Goal: Find specific fact: Find specific fact

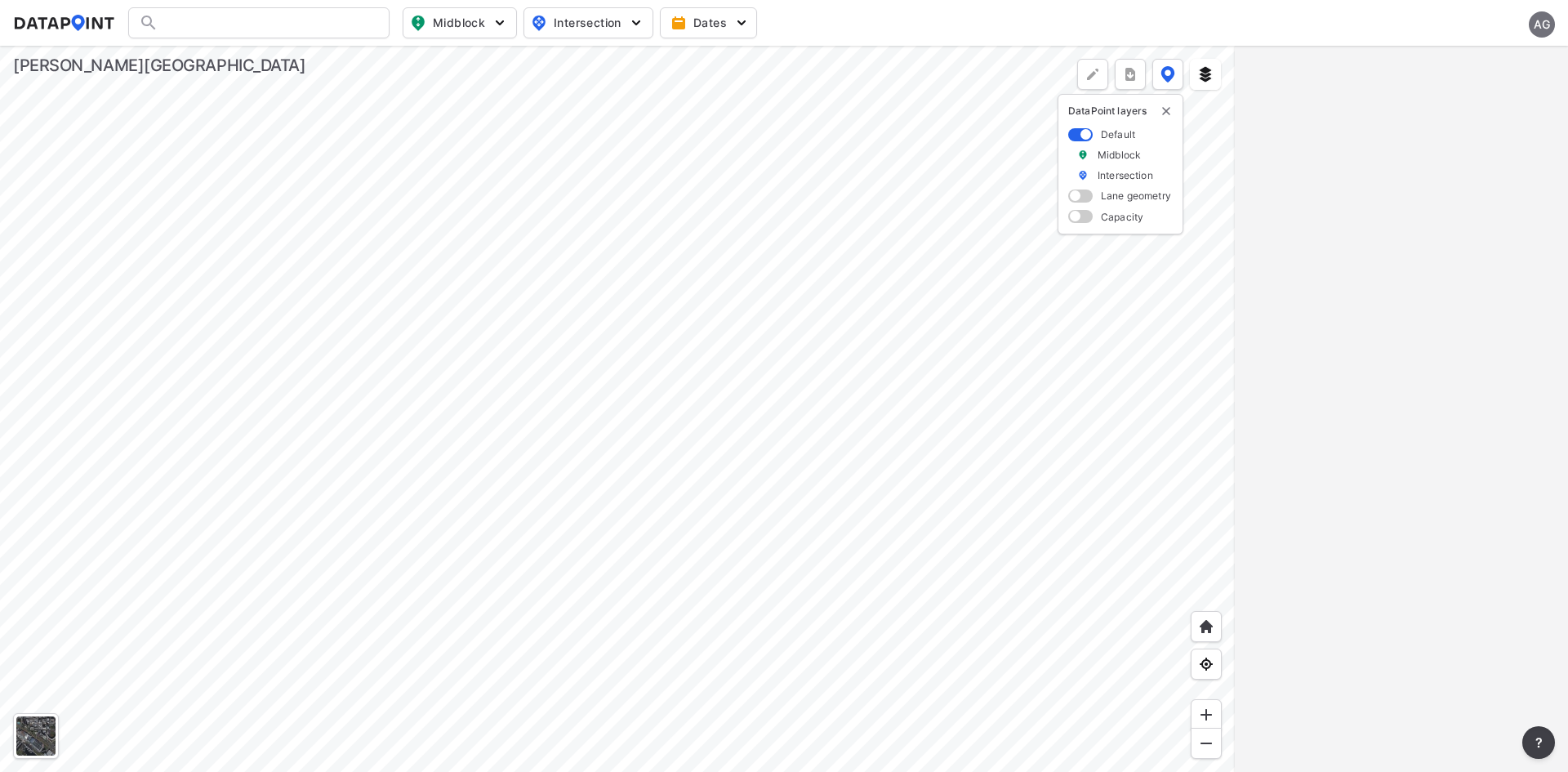
click at [315, 21] on div at bounding box center [259, 22] width 261 height 31
click at [283, 26] on div at bounding box center [259, 22] width 261 height 31
click at [254, 25] on div at bounding box center [259, 22] width 261 height 31
click at [250, 22] on div at bounding box center [259, 22] width 261 height 31
click at [253, 25] on div at bounding box center [259, 22] width 261 height 31
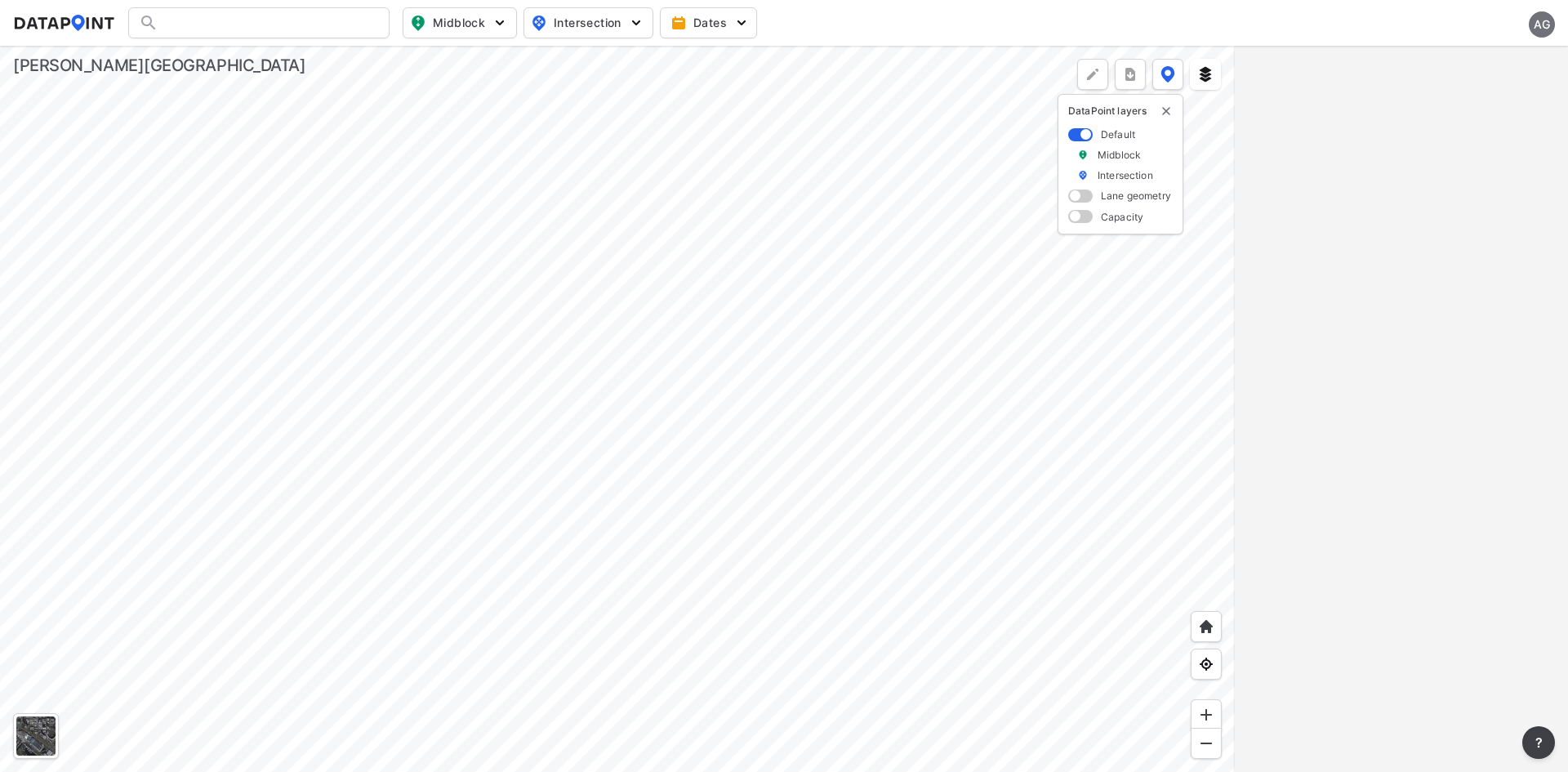
click at [201, 21] on div at bounding box center [259, 22] width 261 height 31
click at [201, 24] on input "Search" at bounding box center [268, 22] width 220 height 26
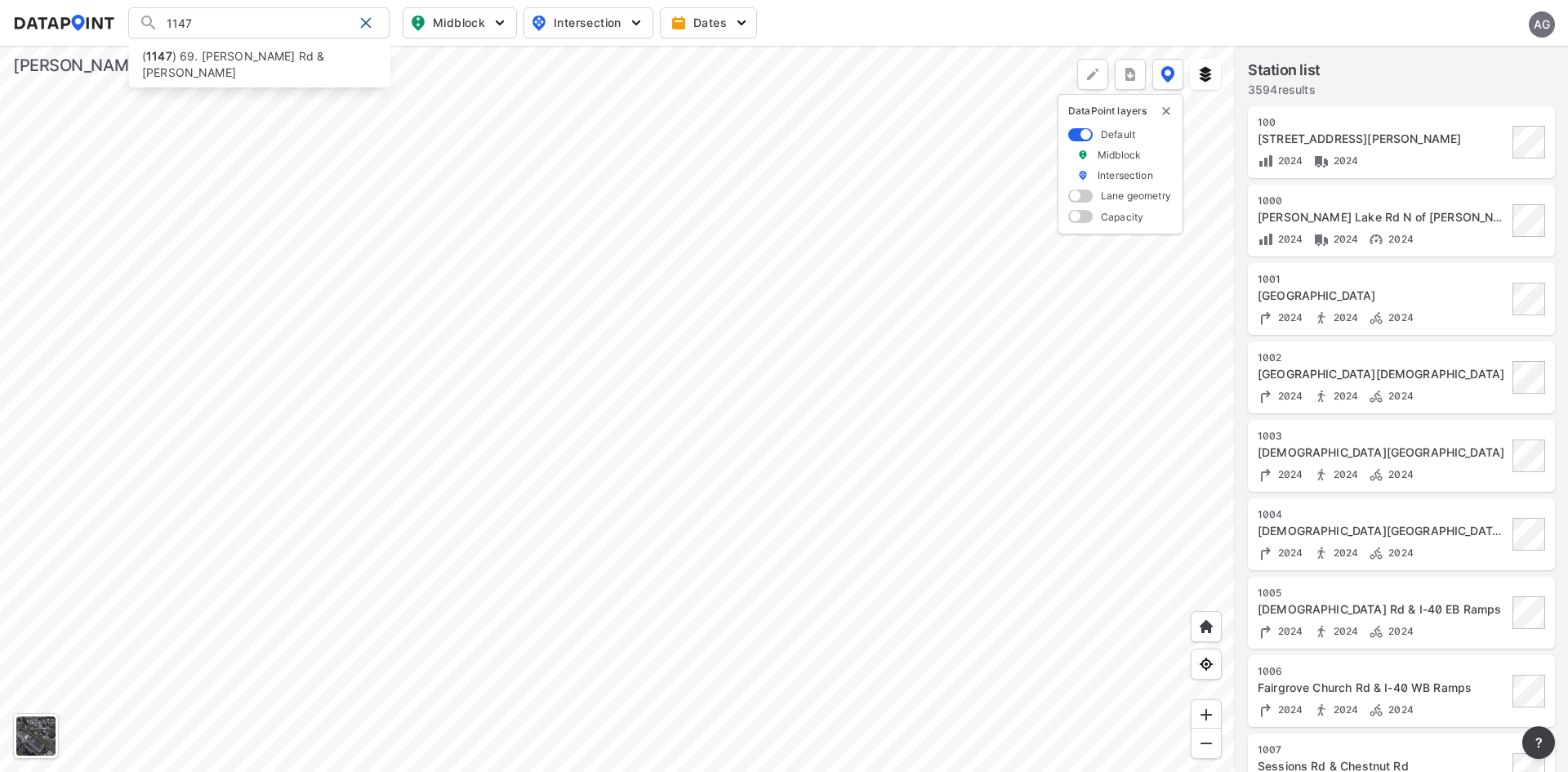
type input "1147"
type input "(1147) 69. [PERSON_NAME] Rd & [PERSON_NAME]"
